Goal: Check status: Check status

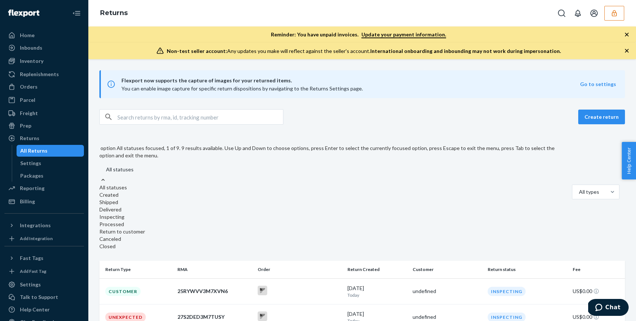
click at [145, 176] on div at bounding box center [332, 180] width 467 height 8
click at [98, 170] on input "option All statuses focused, 1 of 9. 9 results available. Use Up and Down to ch…" at bounding box center [98, 170] width 0 height 0
click at [579, 188] on div "All types" at bounding box center [588, 191] width 19 height 7
click at [562, 192] on input "All types" at bounding box center [562, 192] width 0 height 0
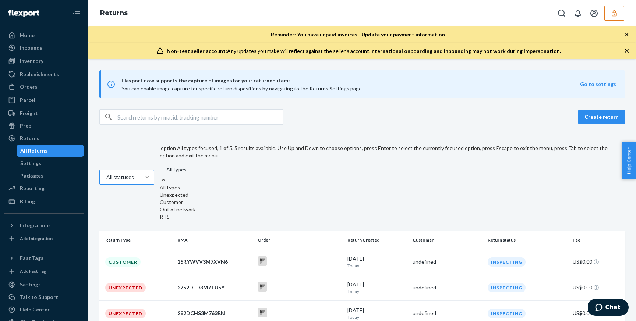
click at [142, 174] on div at bounding box center [147, 177] width 13 height 7
click at [97, 177] on input "All statuses" at bounding box center [97, 177] width 0 height 0
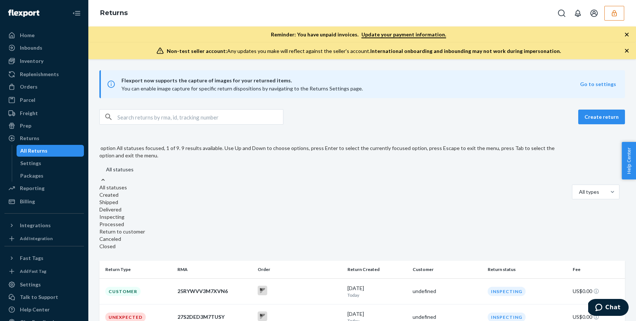
click at [322, 136] on div "option All statuses focused, 1 of 9. 9 results available. Use Up and Down to ch…" at bounding box center [361, 193] width 525 height 118
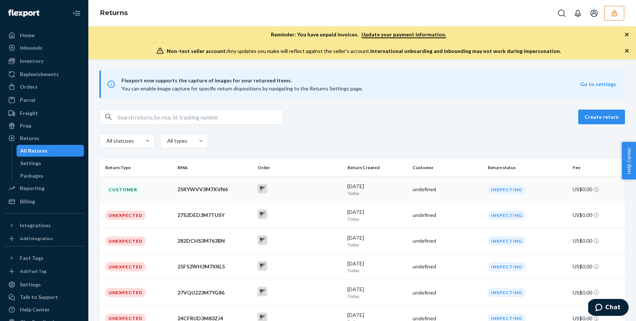
click at [182, 189] on div "25RYWVV3M7XVN6" at bounding box center [214, 189] width 74 height 7
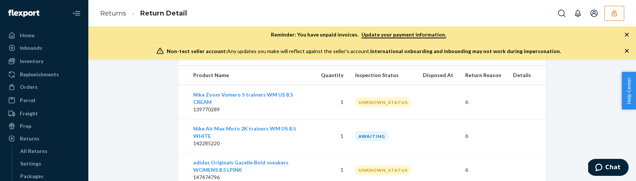
scroll to position [238, 0]
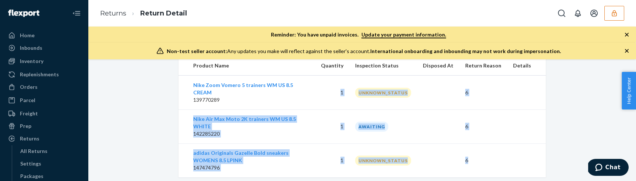
drag, startPoint x: 342, startPoint y: 82, endPoint x: 481, endPoint y: 156, distance: 157.7
click at [482, 156] on tbody "Nike Zoom Vomero 5 trainers WM US 8.5 CREAM 139770289 1 UNKNOWN_STATUS 6 Nike A…" at bounding box center [361, 126] width 367 height 102
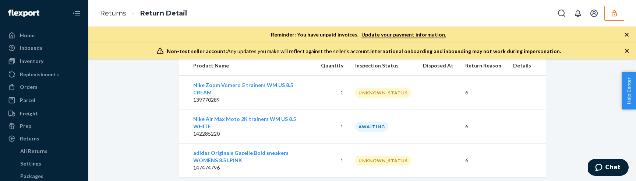
click at [473, 143] on td "6" at bounding box center [483, 160] width 48 height 34
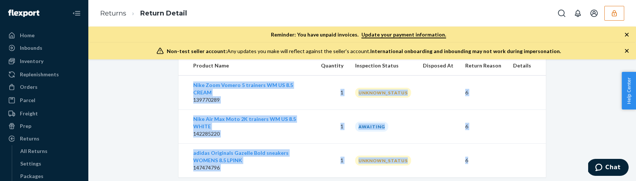
drag, startPoint x: 477, startPoint y: 146, endPoint x: 189, endPoint y: 86, distance: 293.9
click at [189, 86] on tbody "Nike Zoom Vomero 5 trainers WM US 8.5 CREAM 139770289 1 UNKNOWN_STATUS 6 Nike A…" at bounding box center [361, 126] width 367 height 102
click at [189, 86] on td "Nike Zoom Vomero 5 trainers WM US 8.5 CREAM 139770289" at bounding box center [246, 92] width 136 height 34
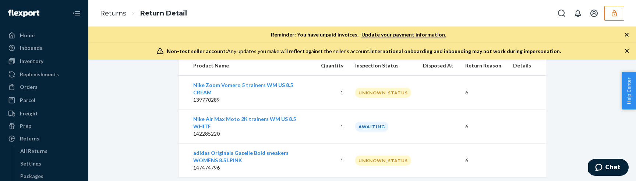
click at [173, 144] on div "Return #25RYWVV3M7XVN6 US$0.00 Inspecting From , Return to C/O Returns 2900 S V…" at bounding box center [362, 4] width 378 height 345
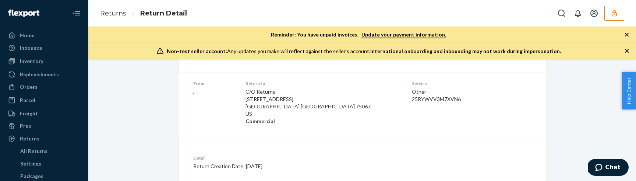
scroll to position [0, 0]
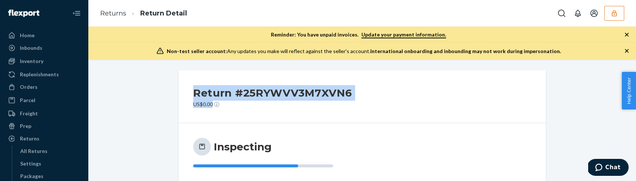
drag, startPoint x: 195, startPoint y: 93, endPoint x: 223, endPoint y: 104, distance: 30.3
click at [223, 104] on div "Return #25RYWVV3M7XVN6 US$0.00" at bounding box center [272, 96] width 159 height 23
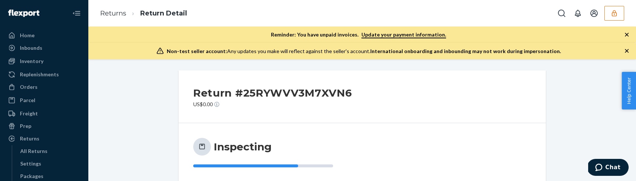
click at [223, 104] on p "US$0.00" at bounding box center [272, 103] width 159 height 7
click at [183, 153] on div "Inspecting" at bounding box center [361, 152] width 367 height 59
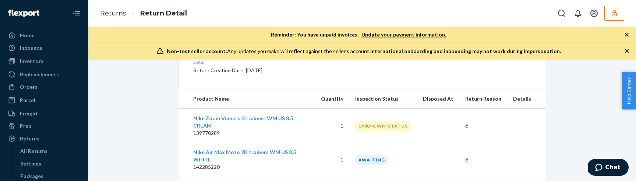
scroll to position [204, 0]
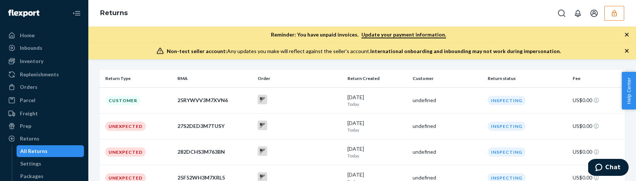
scroll to position [93, 0]
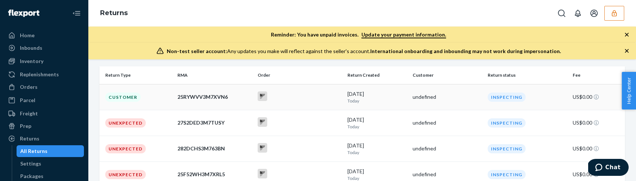
click at [243, 97] on div "25RYWVV3M7XVN6" at bounding box center [214, 96] width 74 height 7
